Goal: Navigation & Orientation: Go to known website

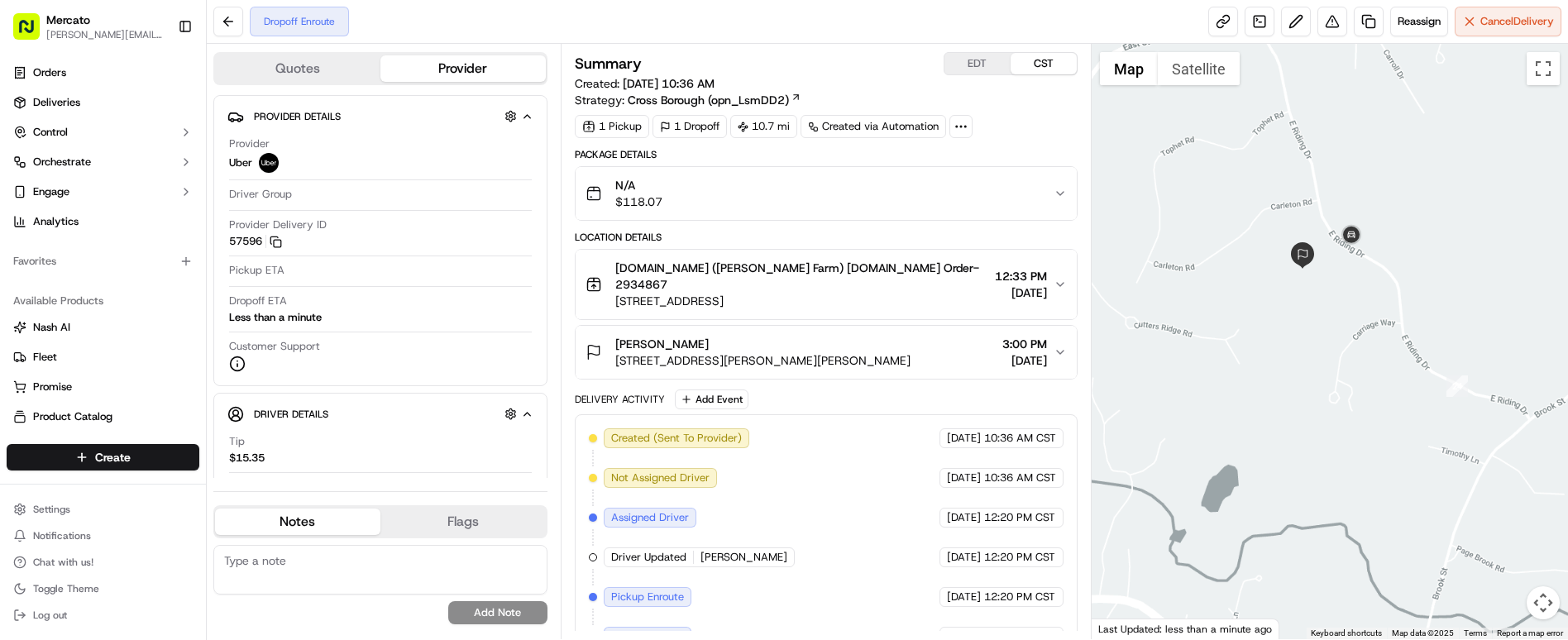
drag, startPoint x: 1149, startPoint y: 166, endPoint x: 1274, endPoint y: 316, distance: 195.3
click at [1274, 316] on div at bounding box center [1330, 341] width 476 height 595
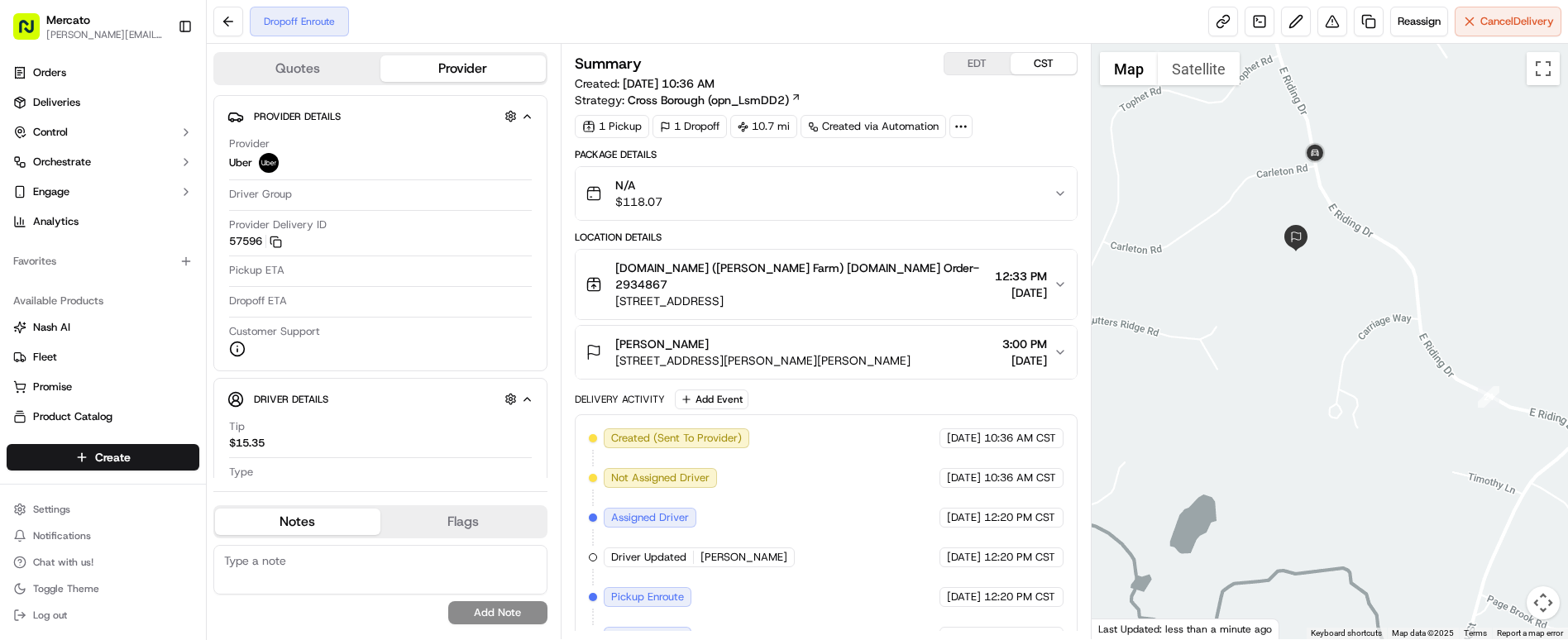
click at [945, 62] on button "EDT" at bounding box center [978, 63] width 66 height 21
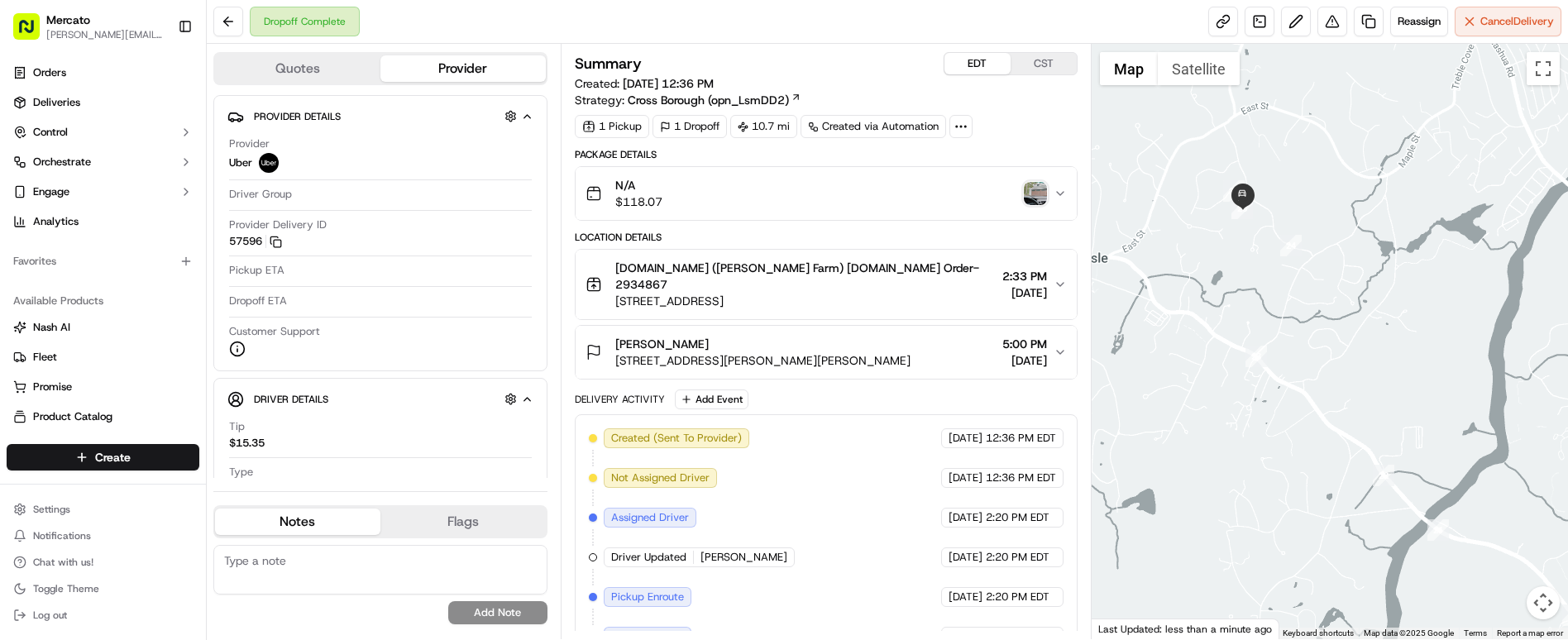
click at [1035, 182] on img "button" at bounding box center [1036, 194] width 23 height 23
